Goal: Task Accomplishment & Management: Use online tool/utility

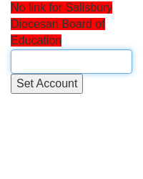
click at [44, 59] on input "text" at bounding box center [71, 61] width 121 height 24
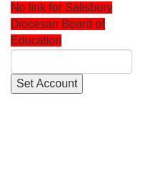
click at [37, 94] on html "No link for Salisbury Diocesan Board of Education Set Account" at bounding box center [71, 47] width 143 height 94
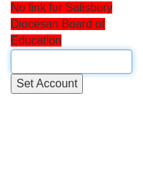
click at [34, 61] on input "text" at bounding box center [71, 61] width 121 height 24
paste input "Salisbury Diocesan Board of Education"
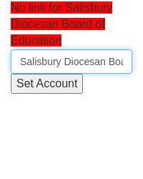
scroll to position [0, 85]
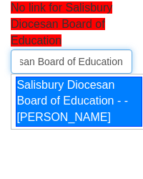
click at [33, 106] on div "Salisbury Diocesan Board of Education - - [PERSON_NAME]" at bounding box center [79, 101] width 126 height 51
type input "Salisbury Diocesan Board of Education - - [PERSON_NAME]"
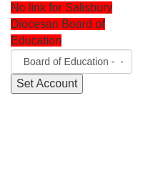
click at [34, 88] on input "Set Account" at bounding box center [47, 84] width 72 height 21
